Goal: Information Seeking & Learning: Compare options

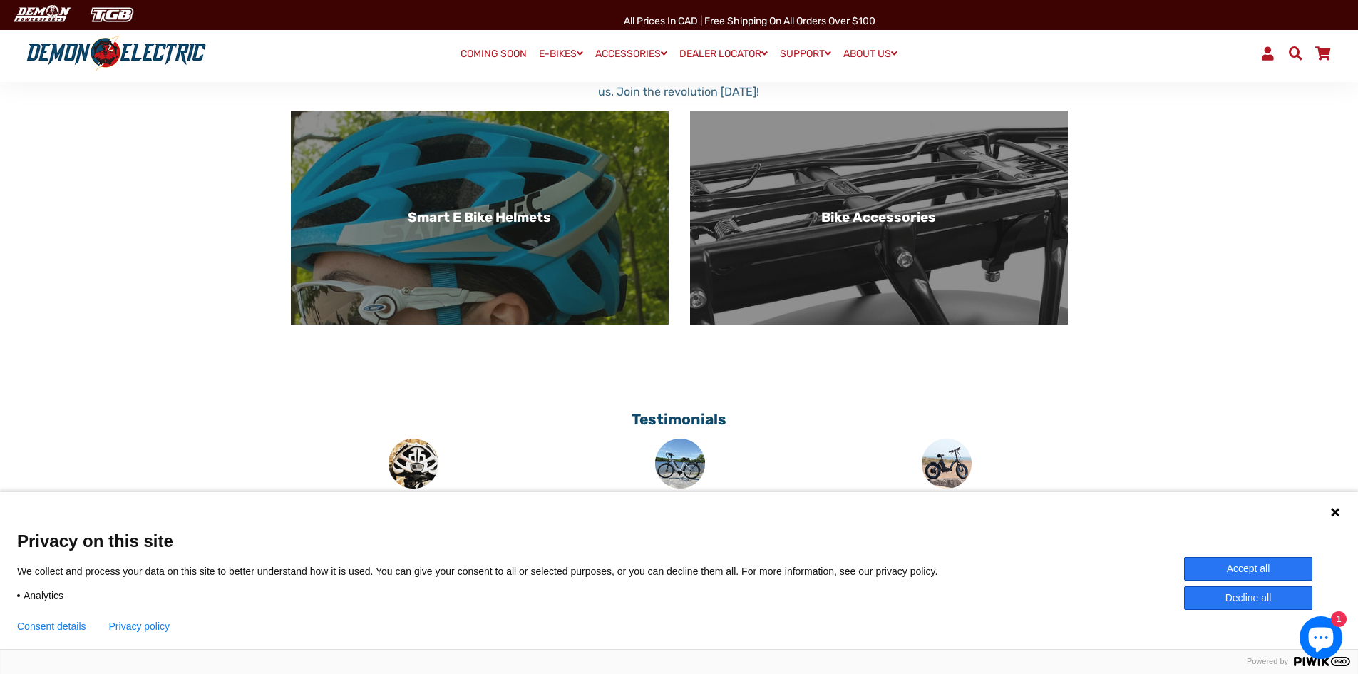
scroll to position [998, 0]
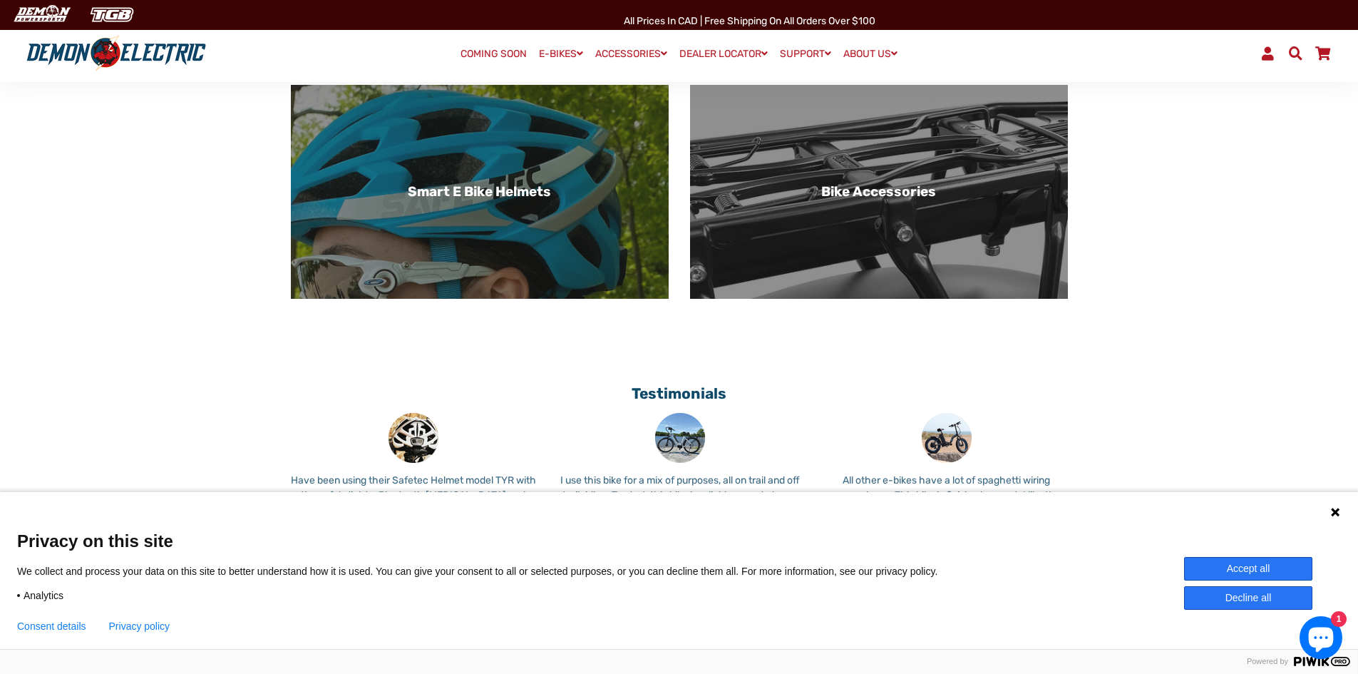
click at [1338, 508] on icon at bounding box center [1335, 511] width 11 height 11
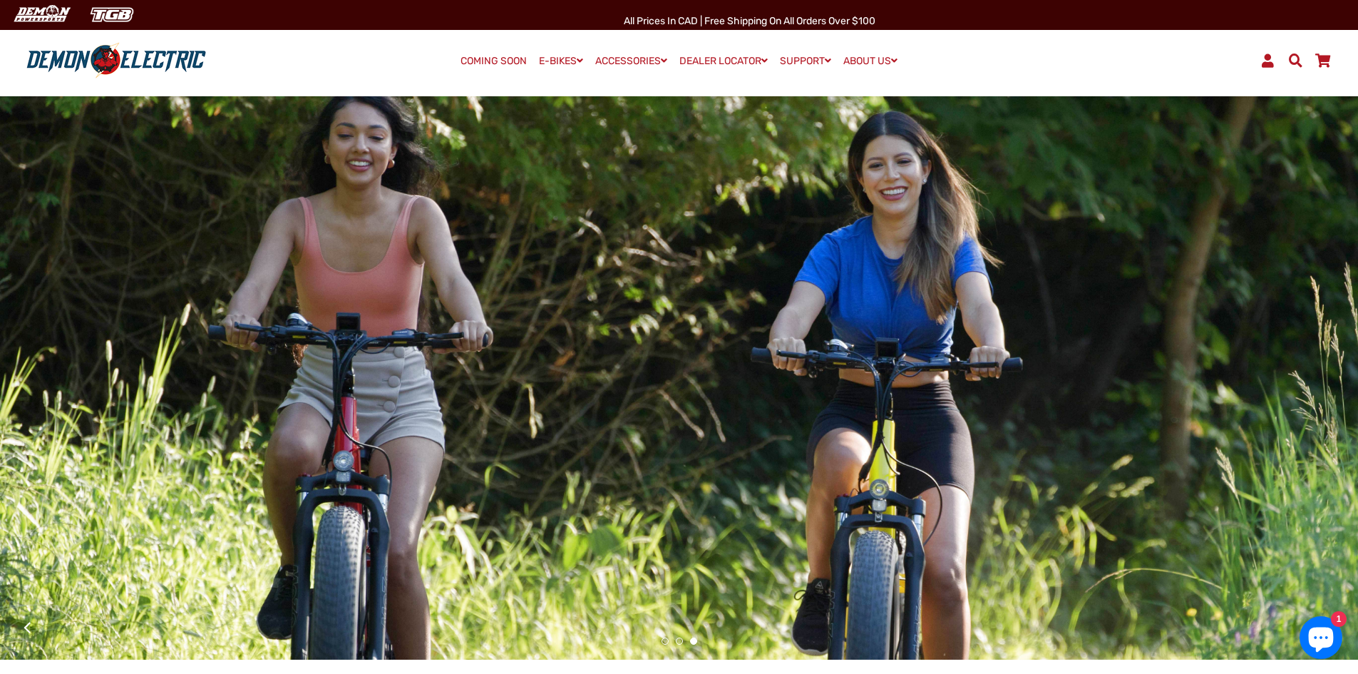
scroll to position [0, 0]
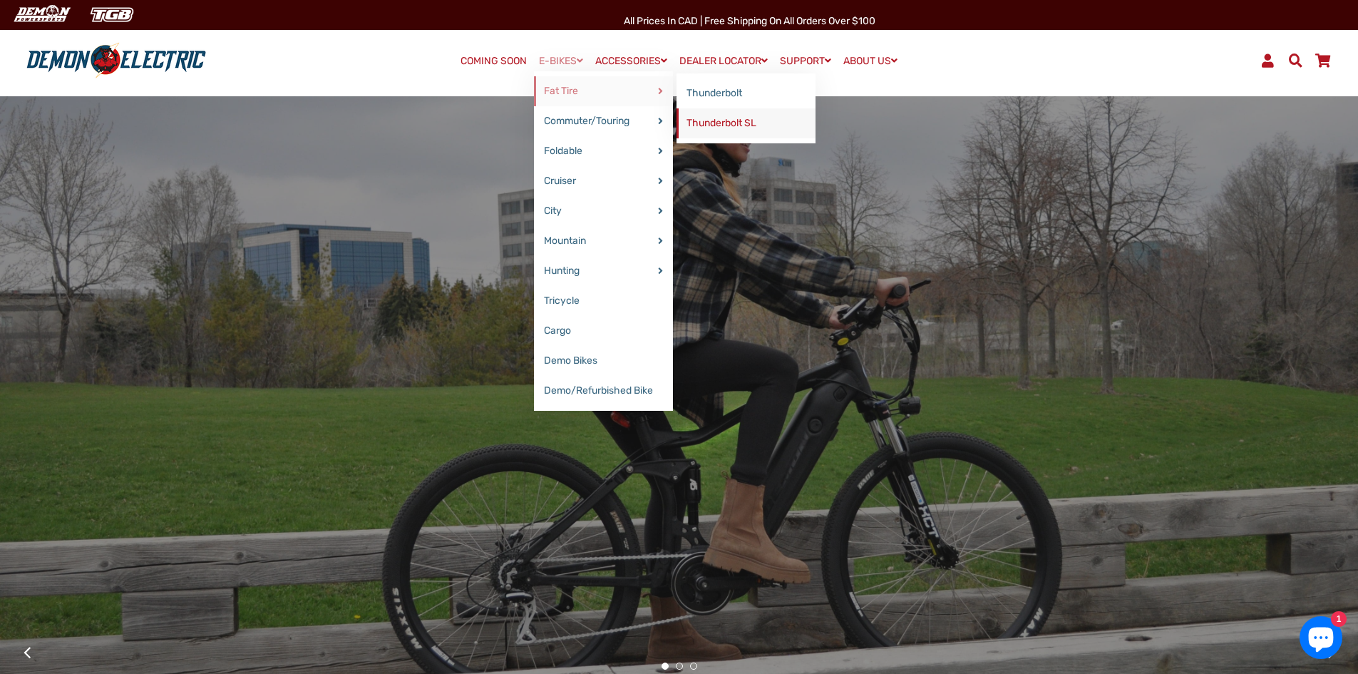
click at [693, 125] on link "Thunderbolt SL" at bounding box center [746, 123] width 139 height 30
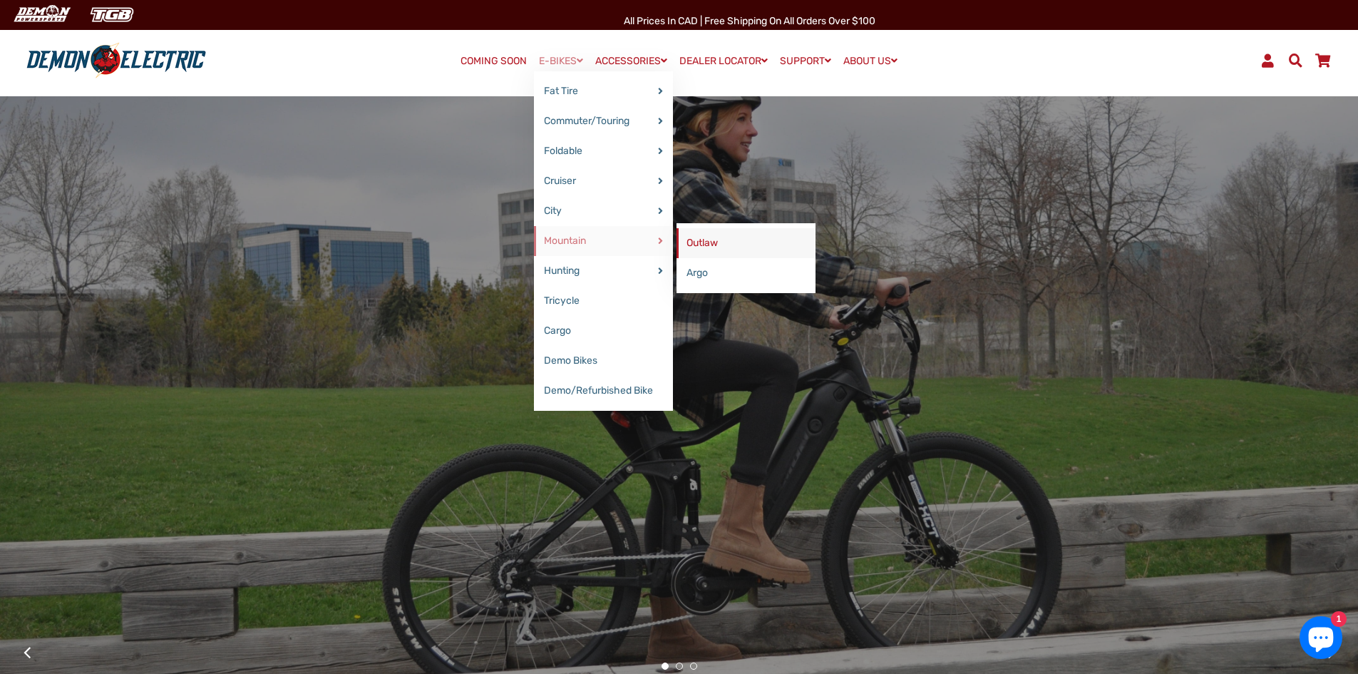
click at [717, 245] on link "Outlaw" at bounding box center [746, 243] width 139 height 30
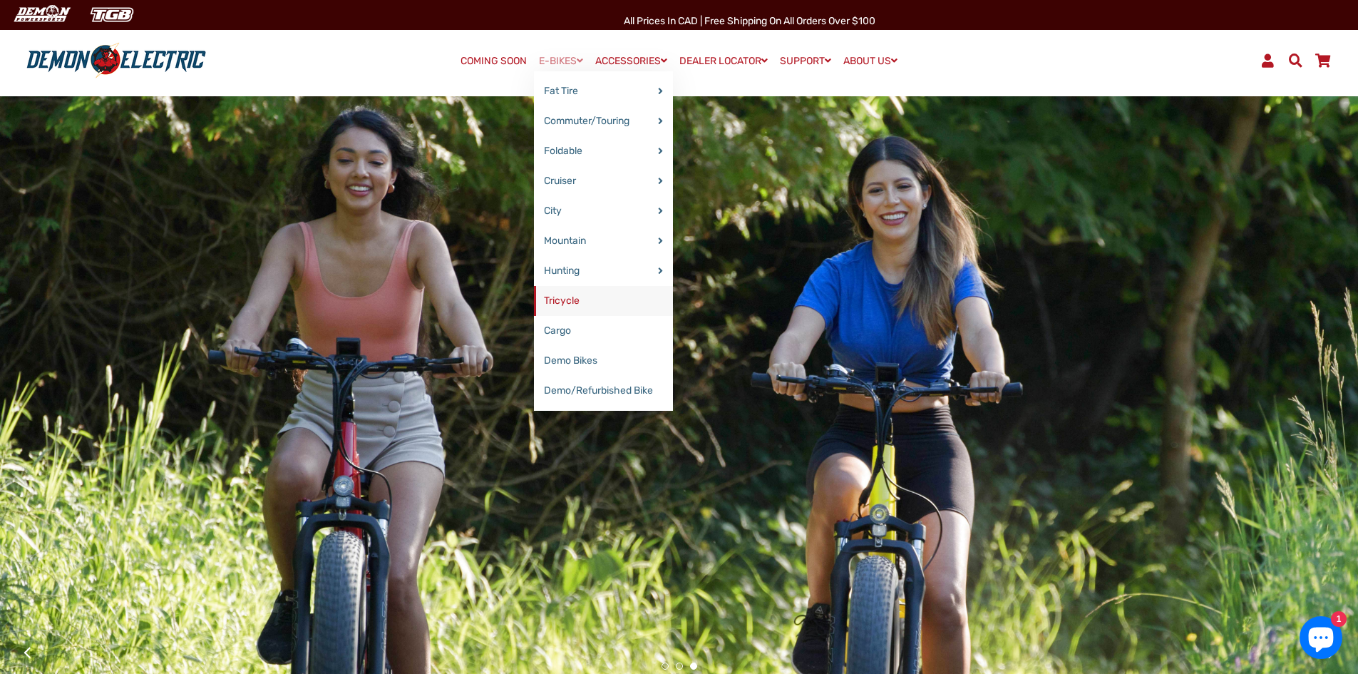
click at [554, 304] on link "Tricycle" at bounding box center [603, 301] width 139 height 30
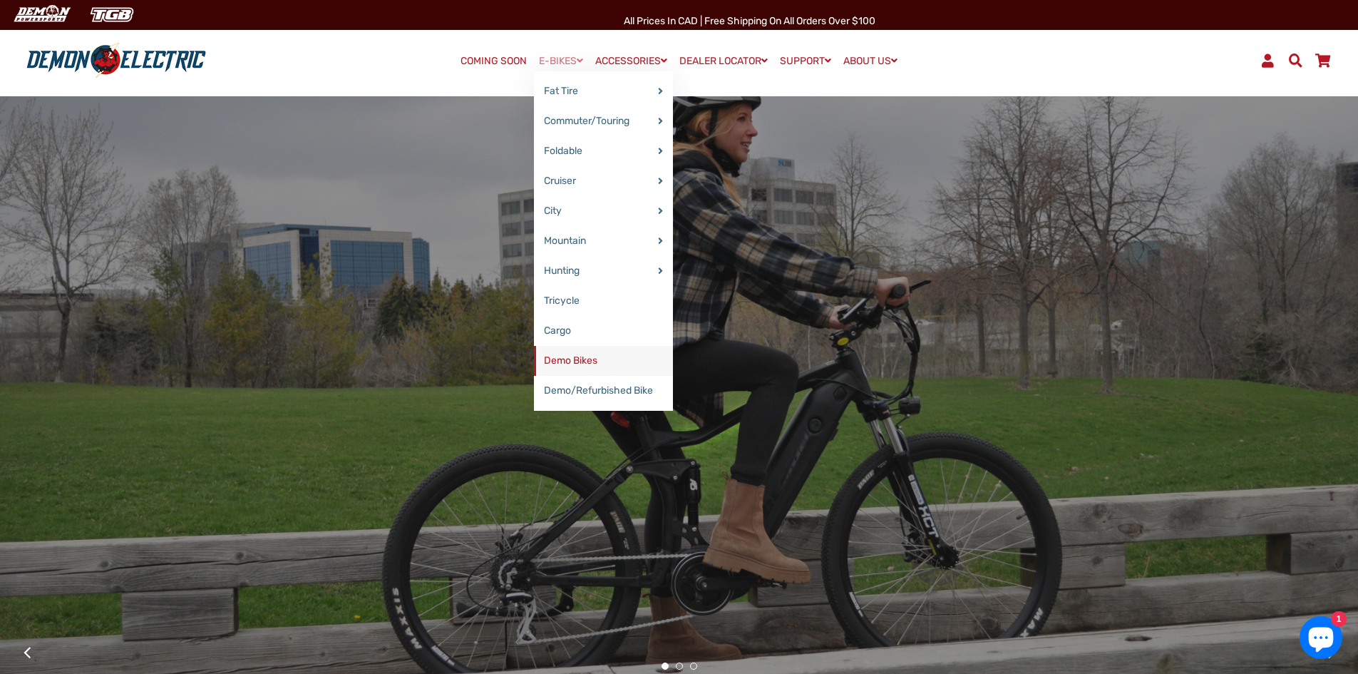
click at [595, 368] on link "Demo Bikes" at bounding box center [603, 361] width 139 height 30
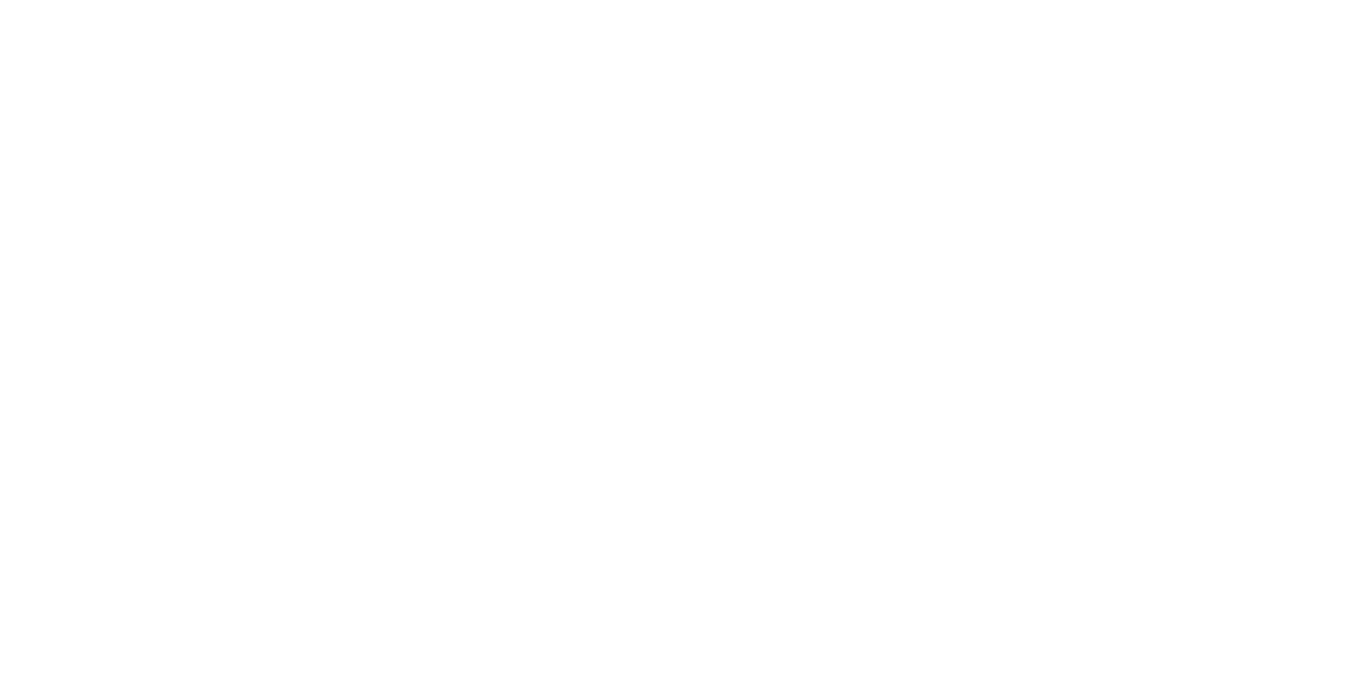
select select "******"
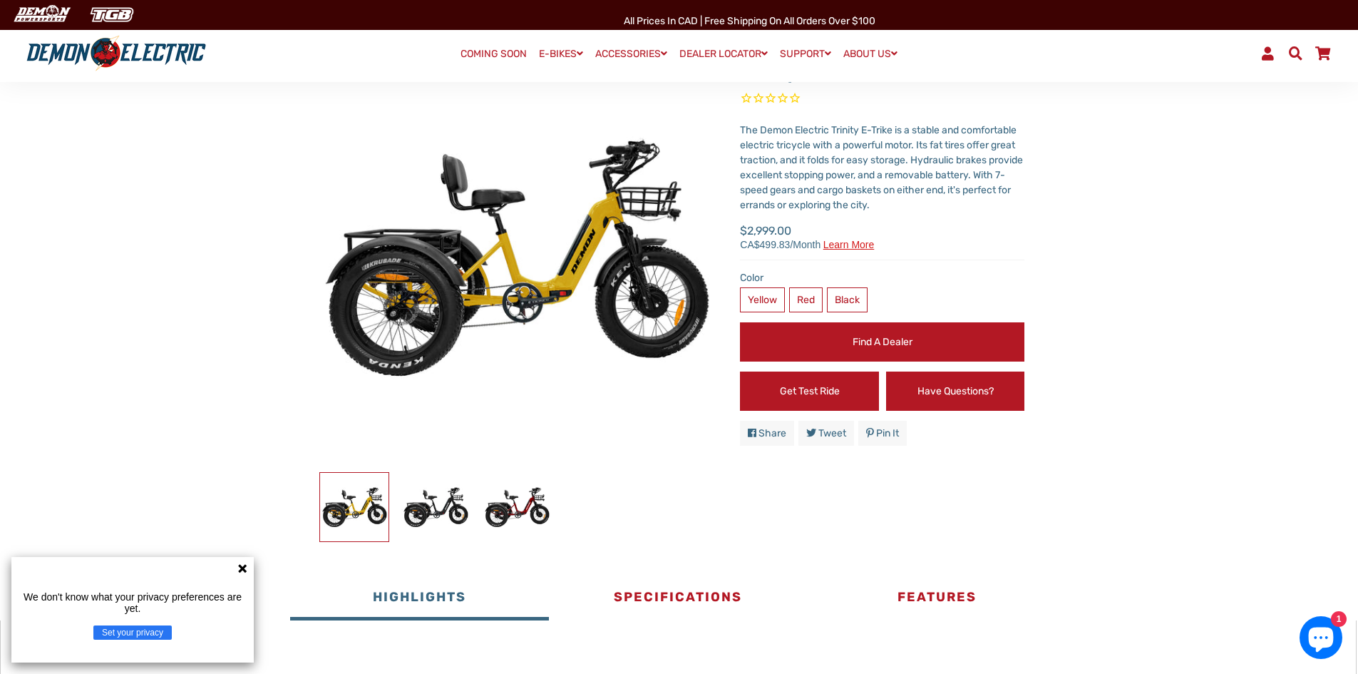
scroll to position [214, 0]
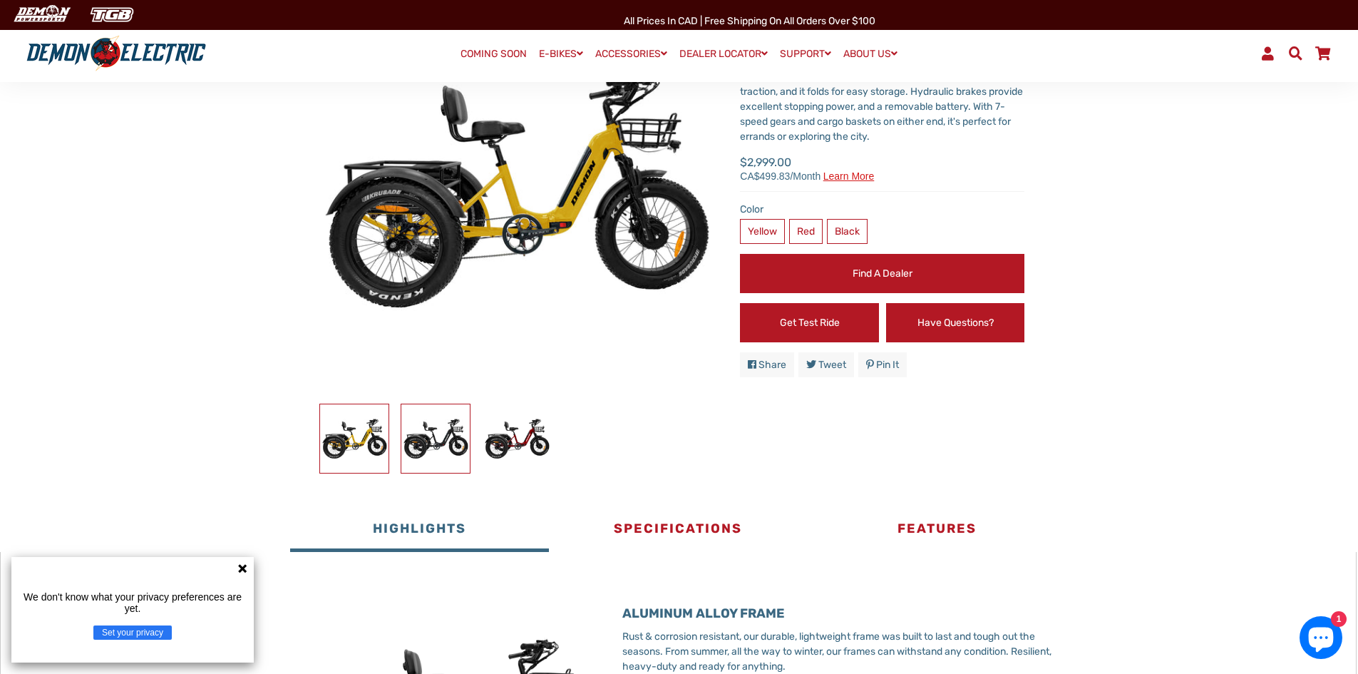
click at [444, 432] on img at bounding box center [435, 438] width 68 height 68
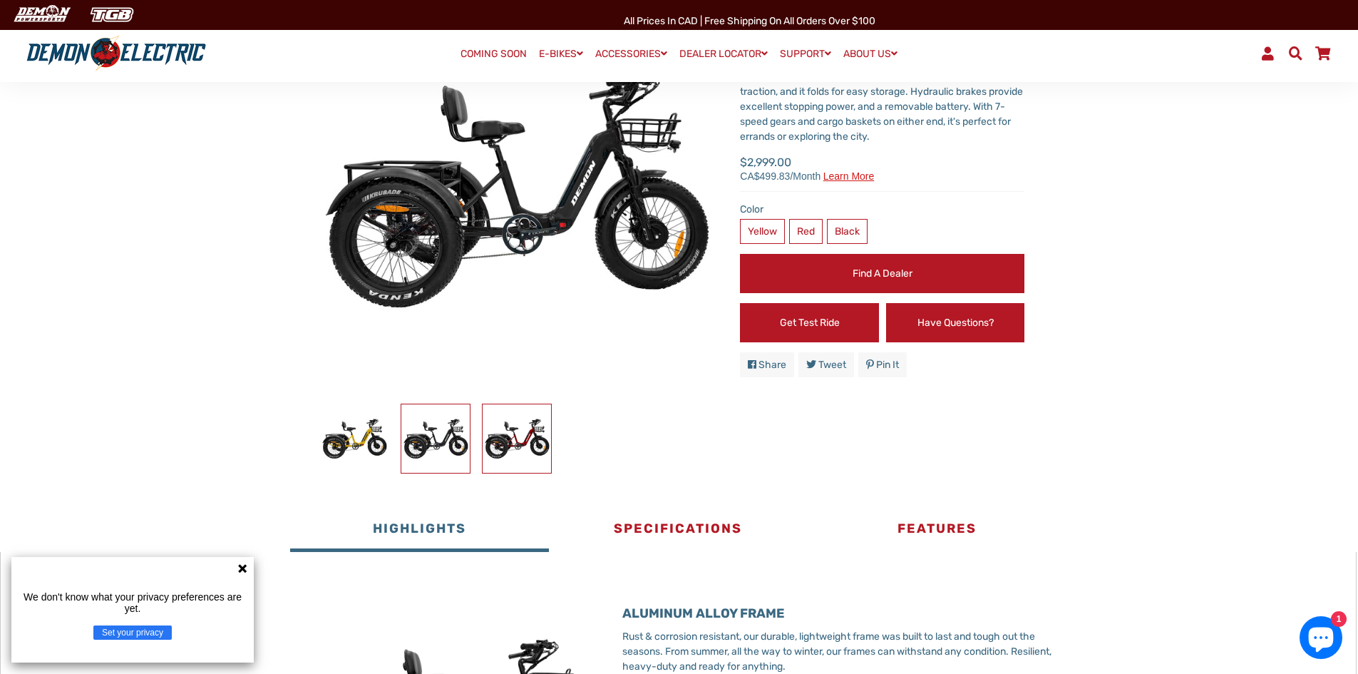
click at [530, 437] on img at bounding box center [517, 438] width 68 height 68
click at [463, 441] on img at bounding box center [435, 438] width 68 height 68
click at [368, 449] on img at bounding box center [354, 438] width 68 height 68
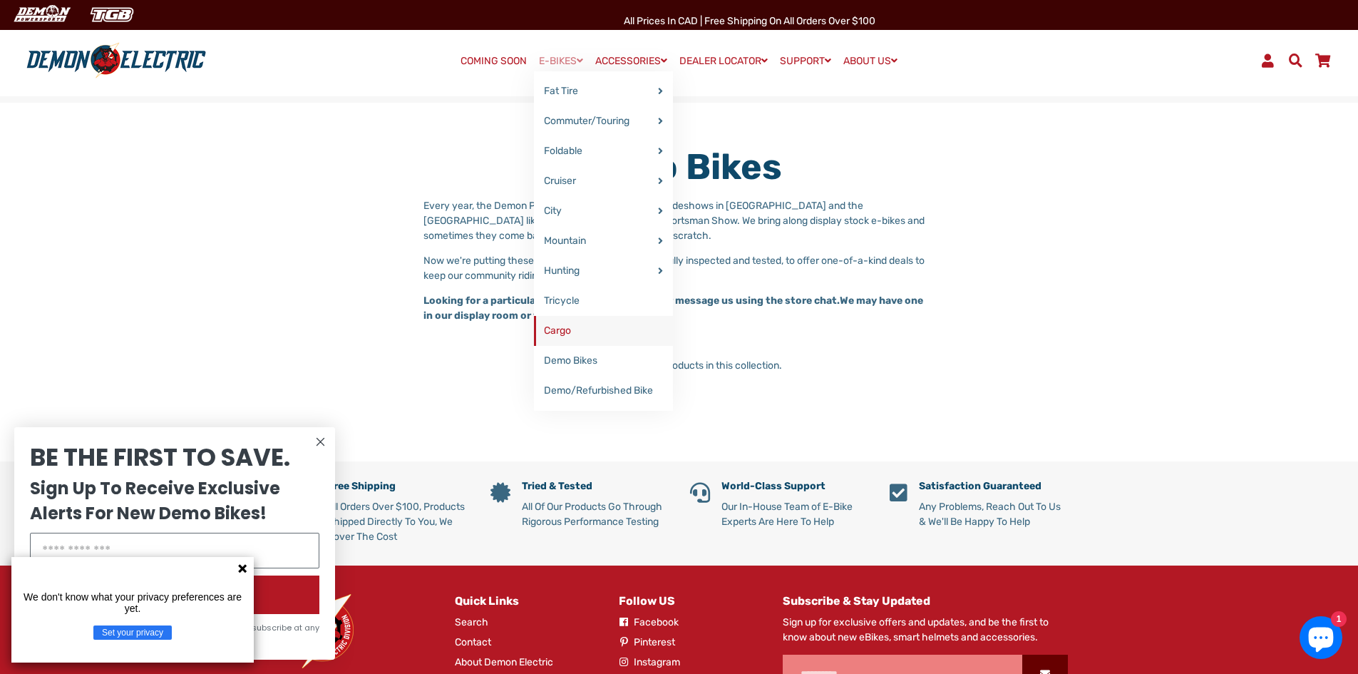
click at [597, 326] on link "Cargo" at bounding box center [603, 331] width 139 height 30
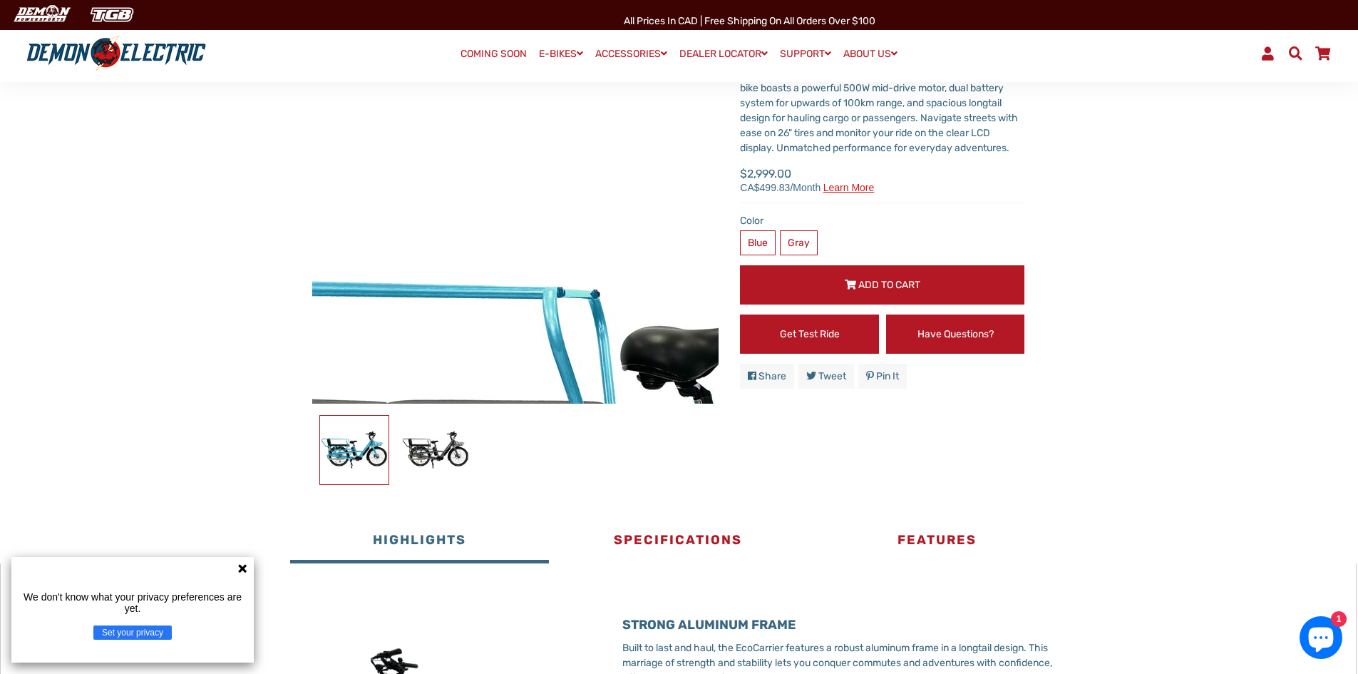
scroll to position [214, 0]
